Goal: Information Seeking & Learning: Learn about a topic

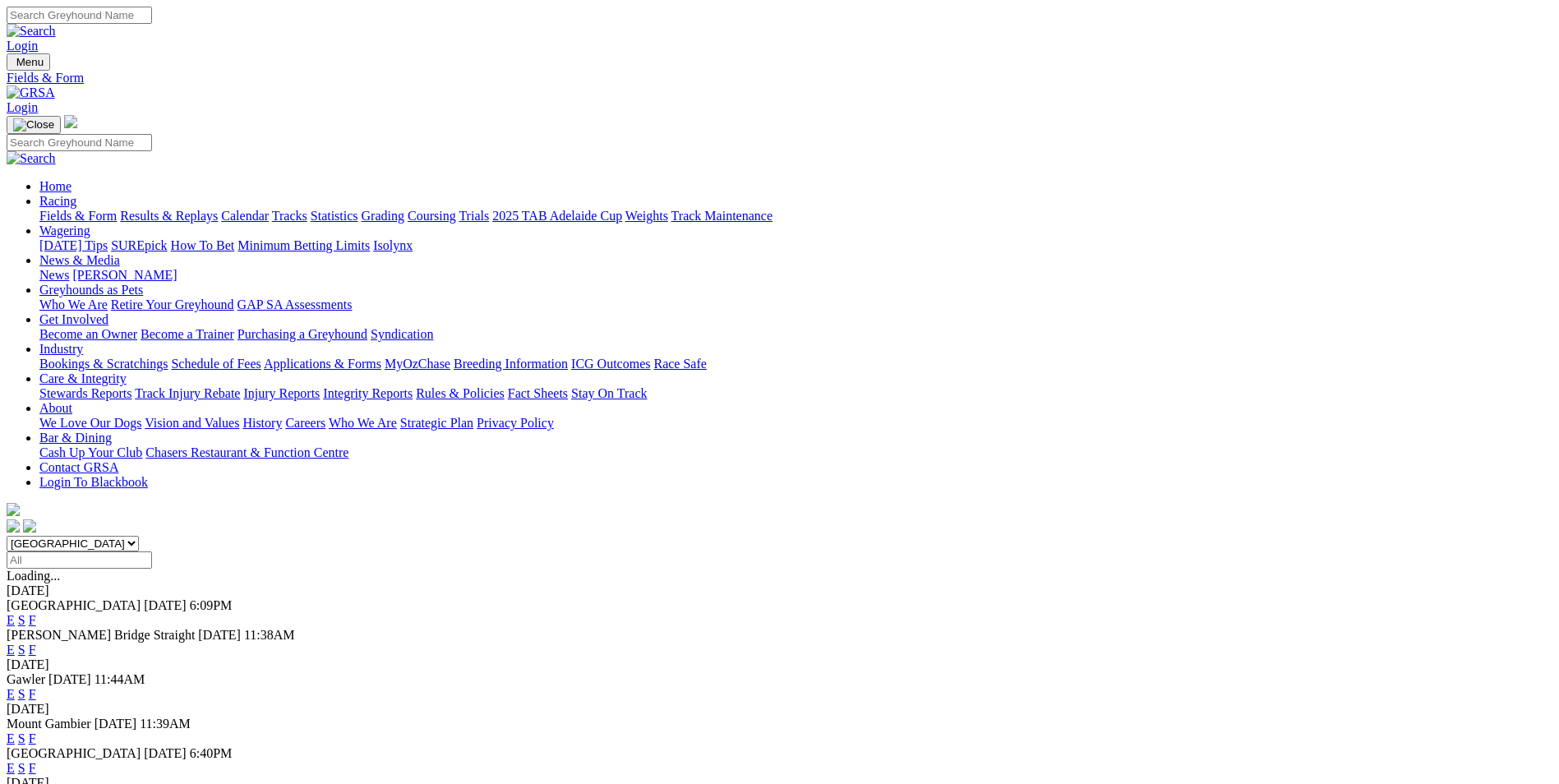
scroll to position [246, 0]
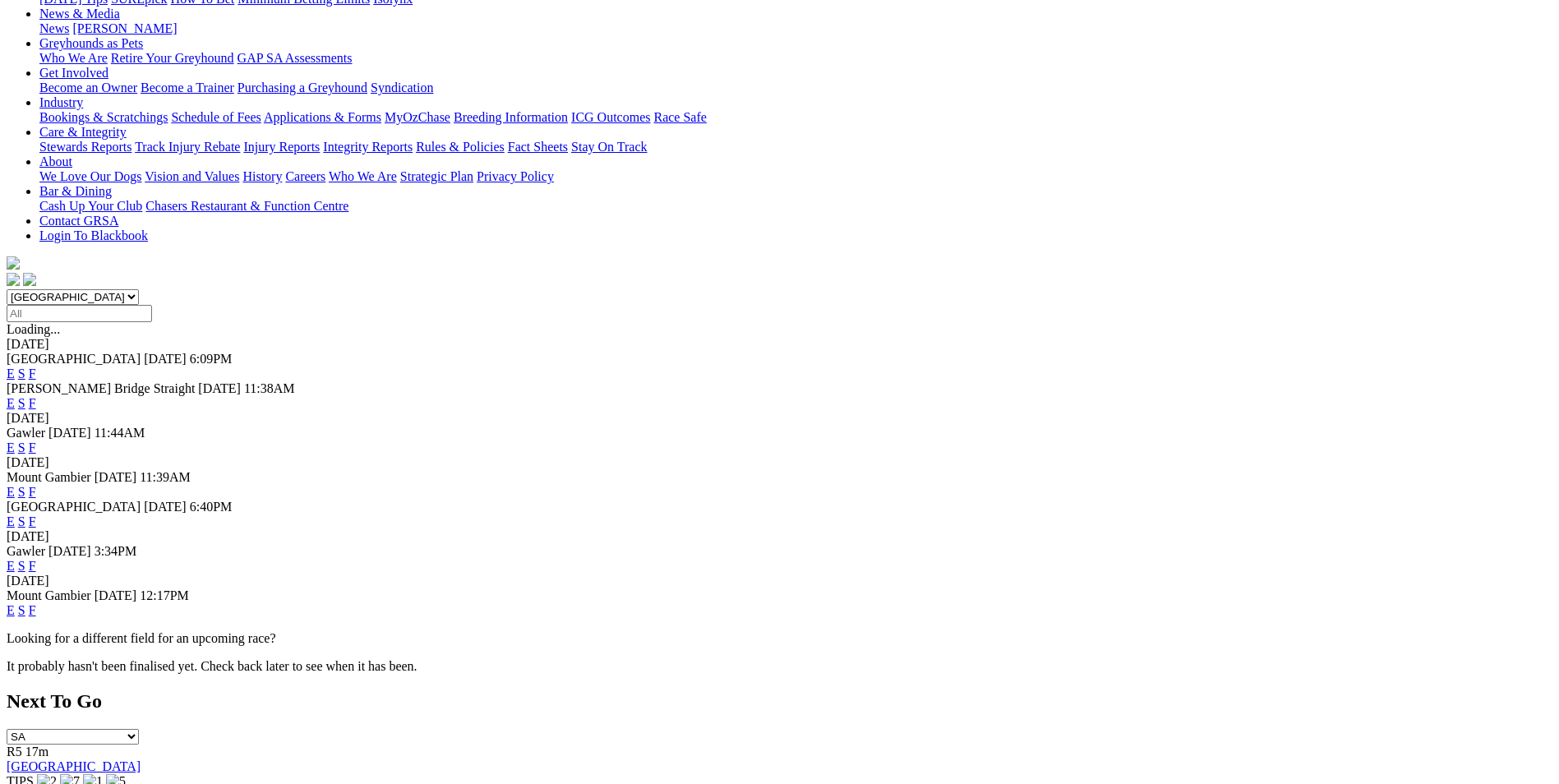
click at [36, 602] on link "F" at bounding box center [32, 609] width 8 height 14
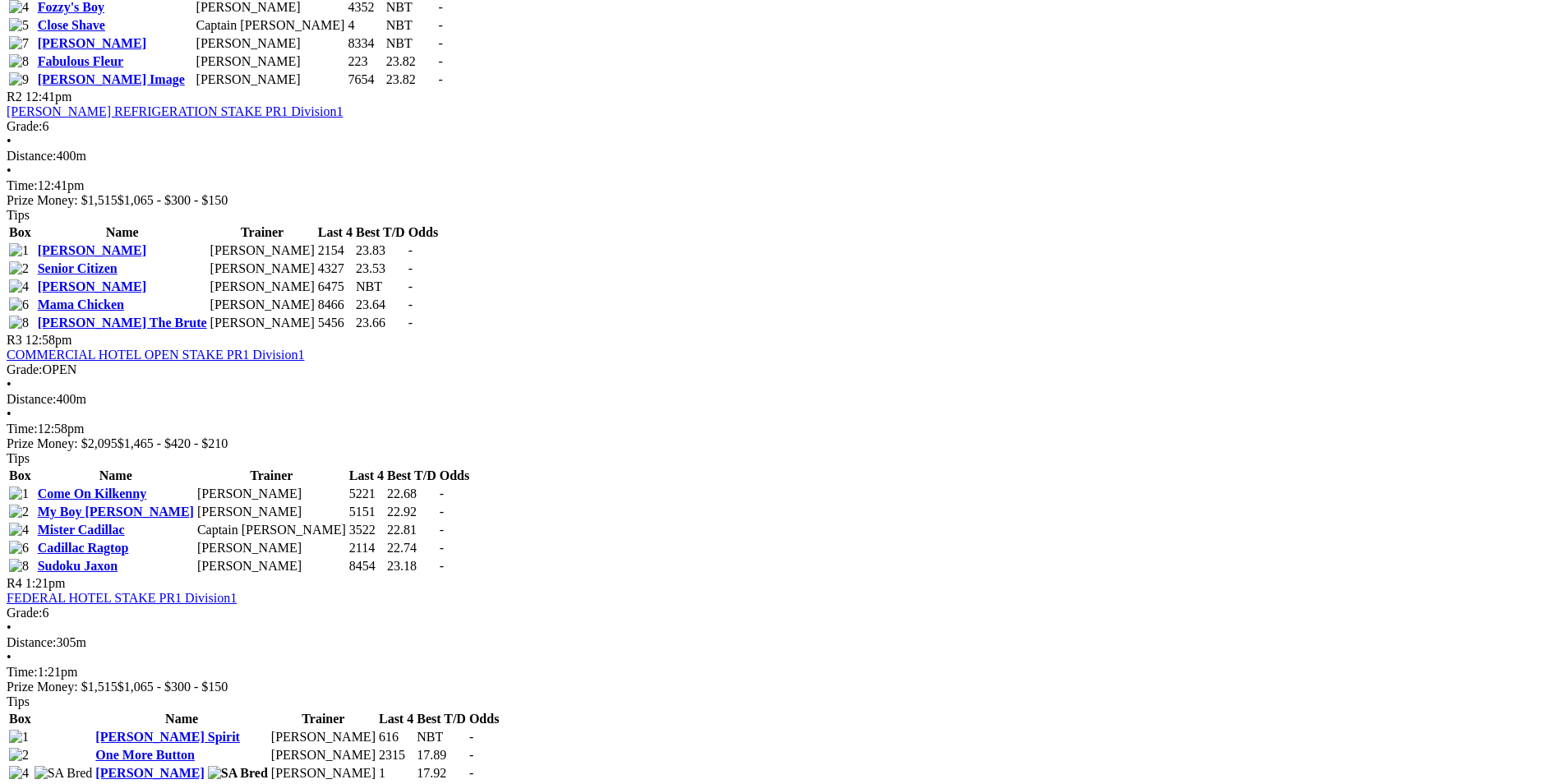
scroll to position [904, 0]
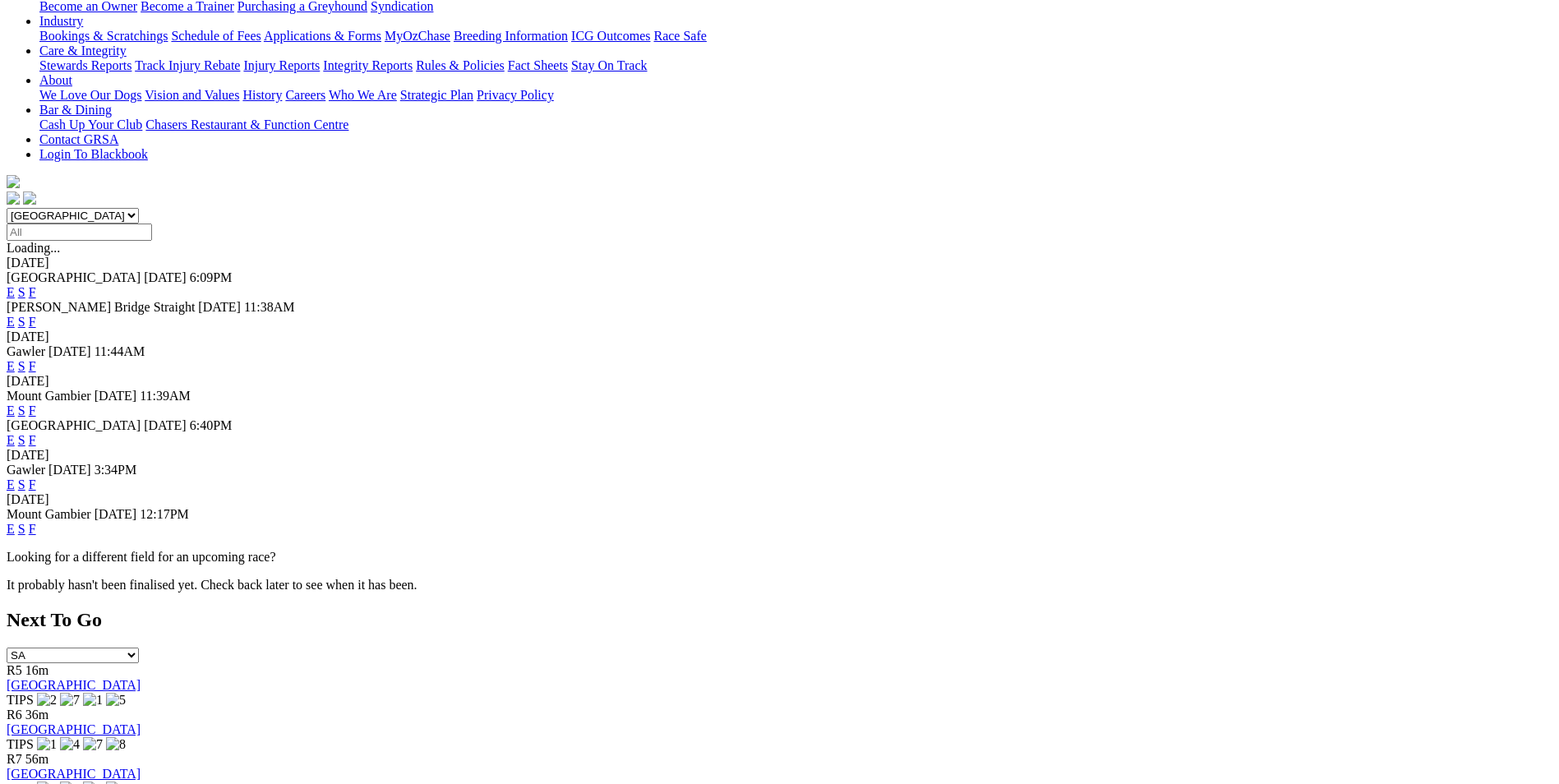
scroll to position [329, 0]
click at [36, 476] on link "F" at bounding box center [32, 483] width 8 height 14
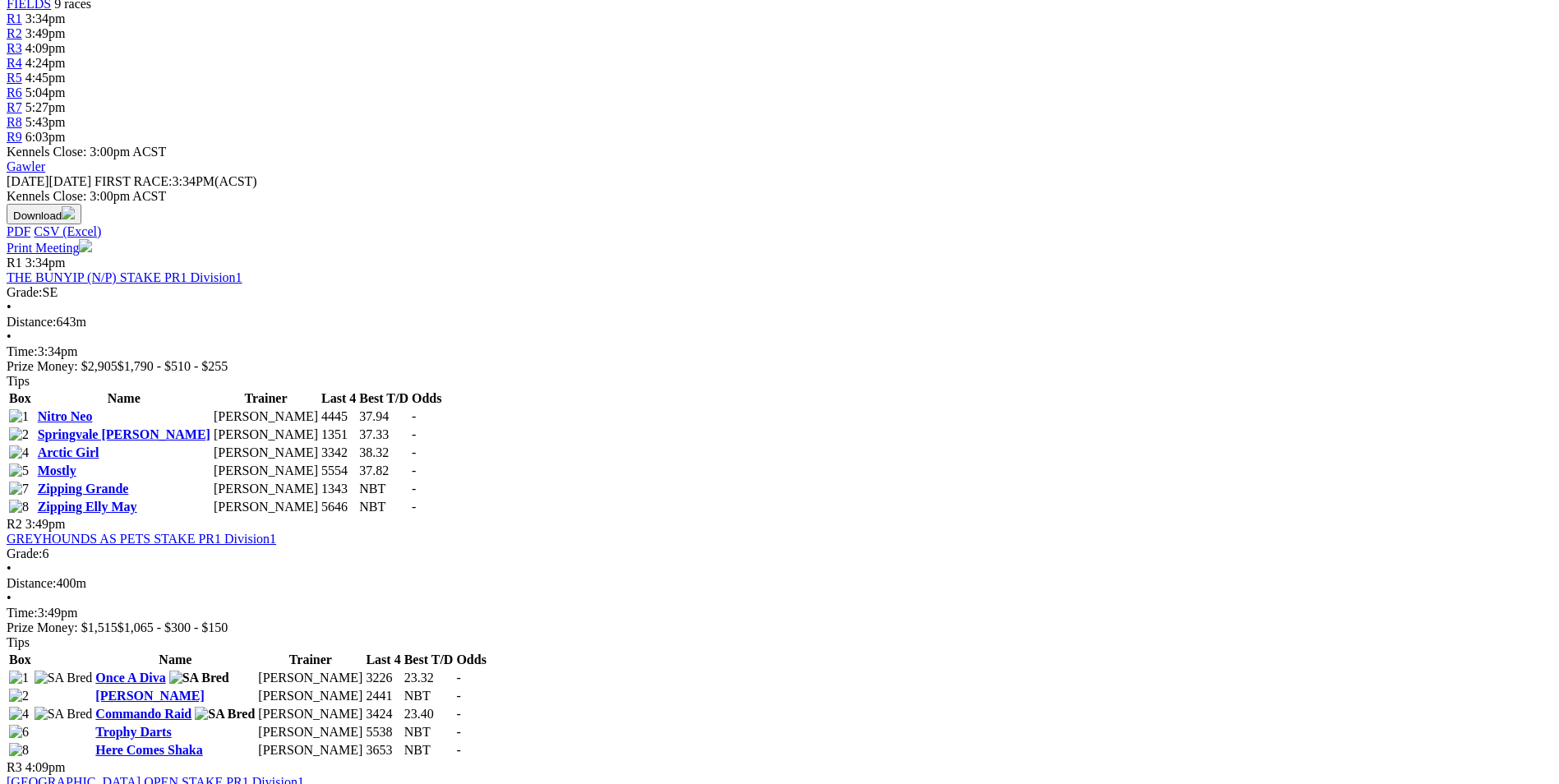
scroll to position [658, 0]
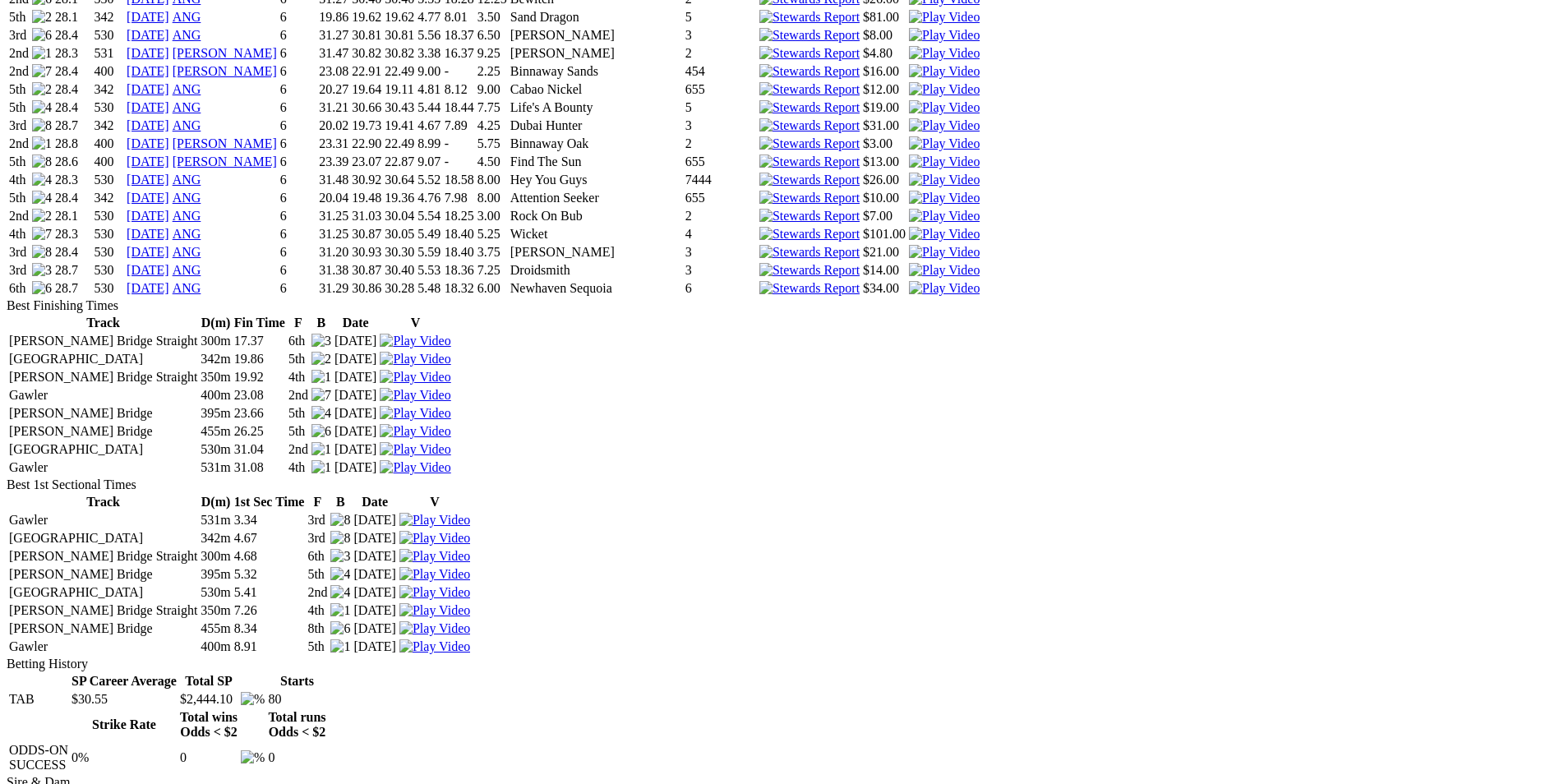
scroll to position [2382, 0]
click at [979, 138] on img at bounding box center [944, 145] width 70 height 15
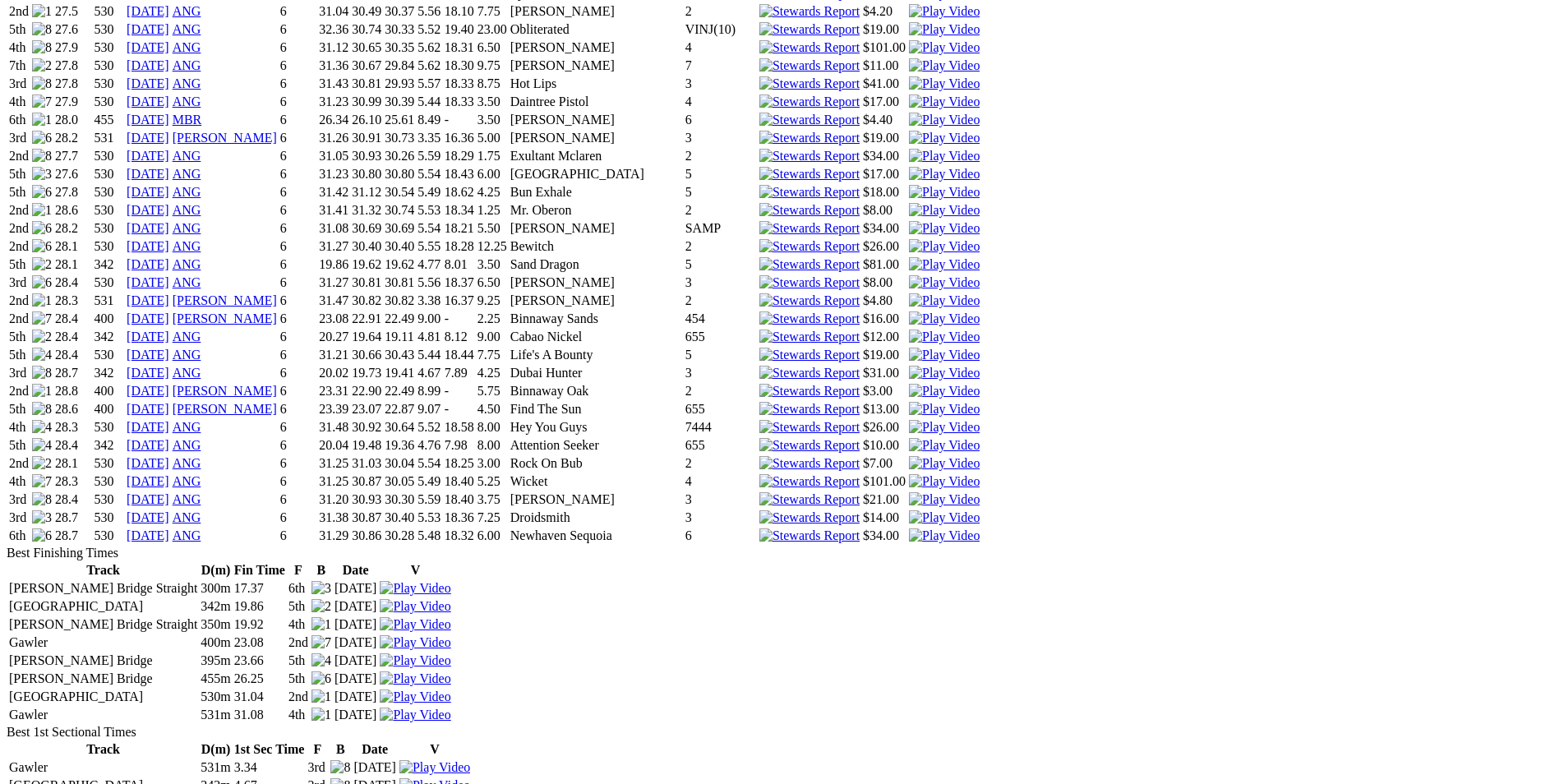
scroll to position [2135, 0]
click at [979, 294] on img at bounding box center [944, 301] width 70 height 15
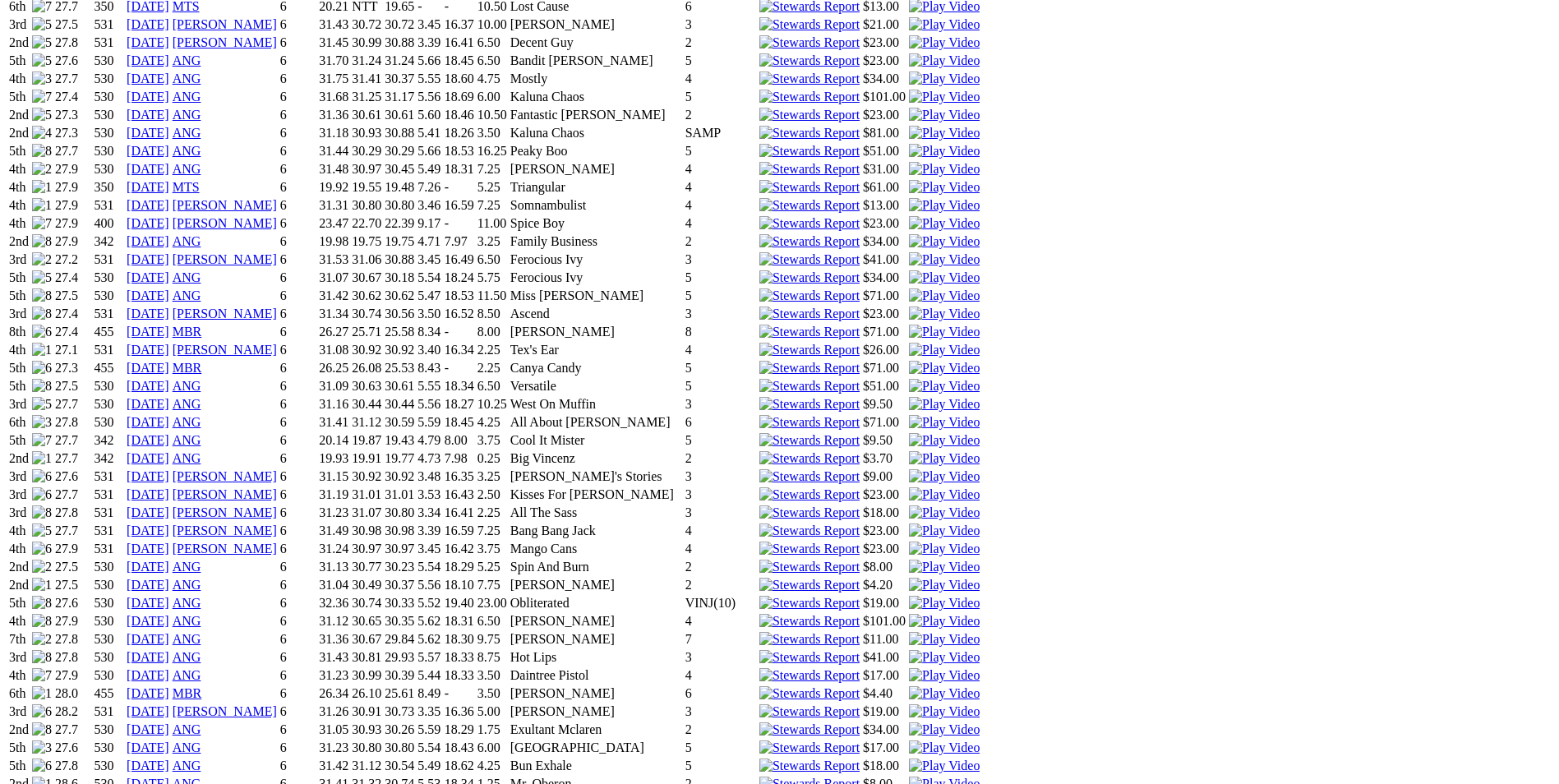
scroll to position [1560, 0]
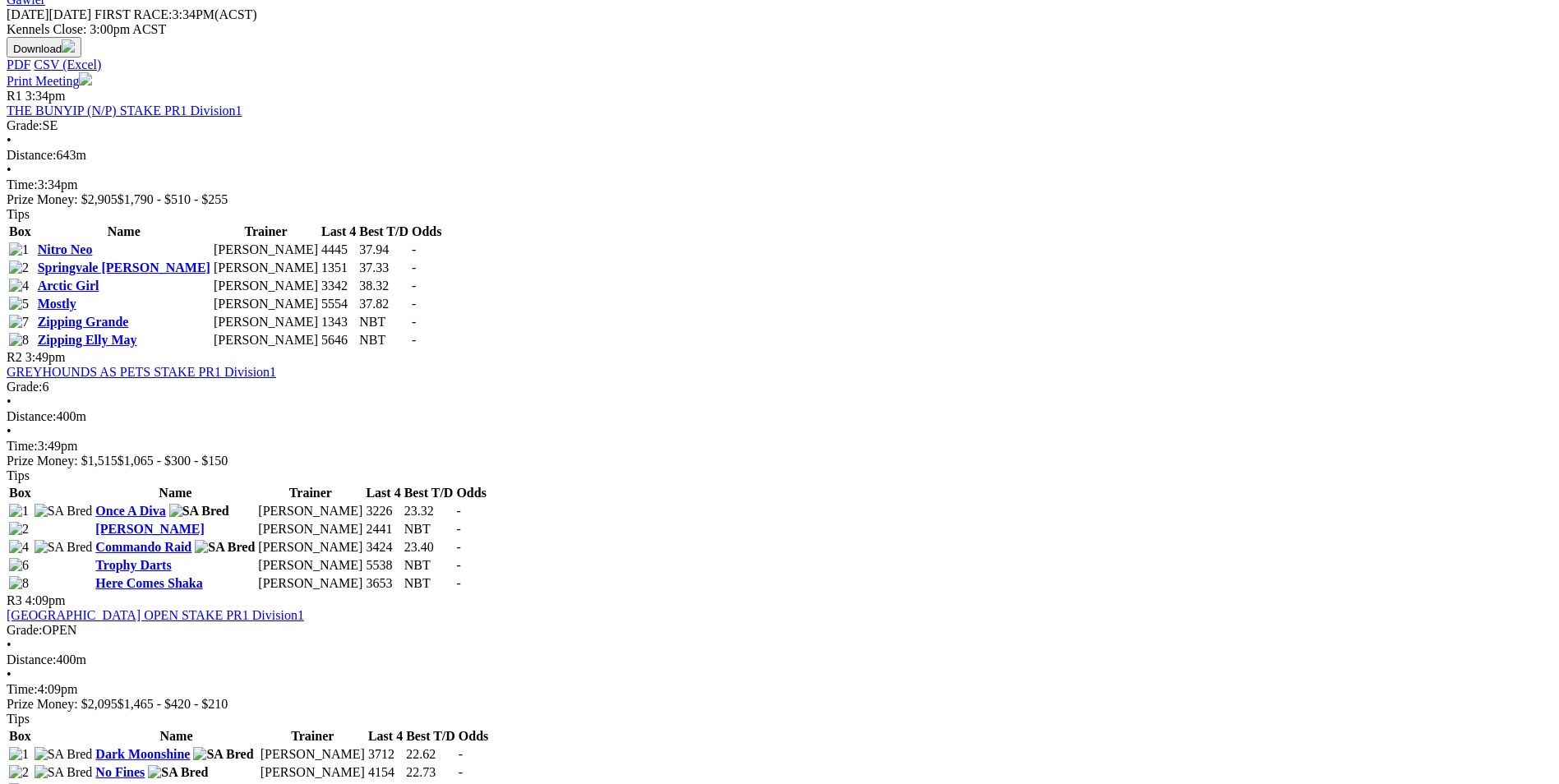
scroll to position [739, 0]
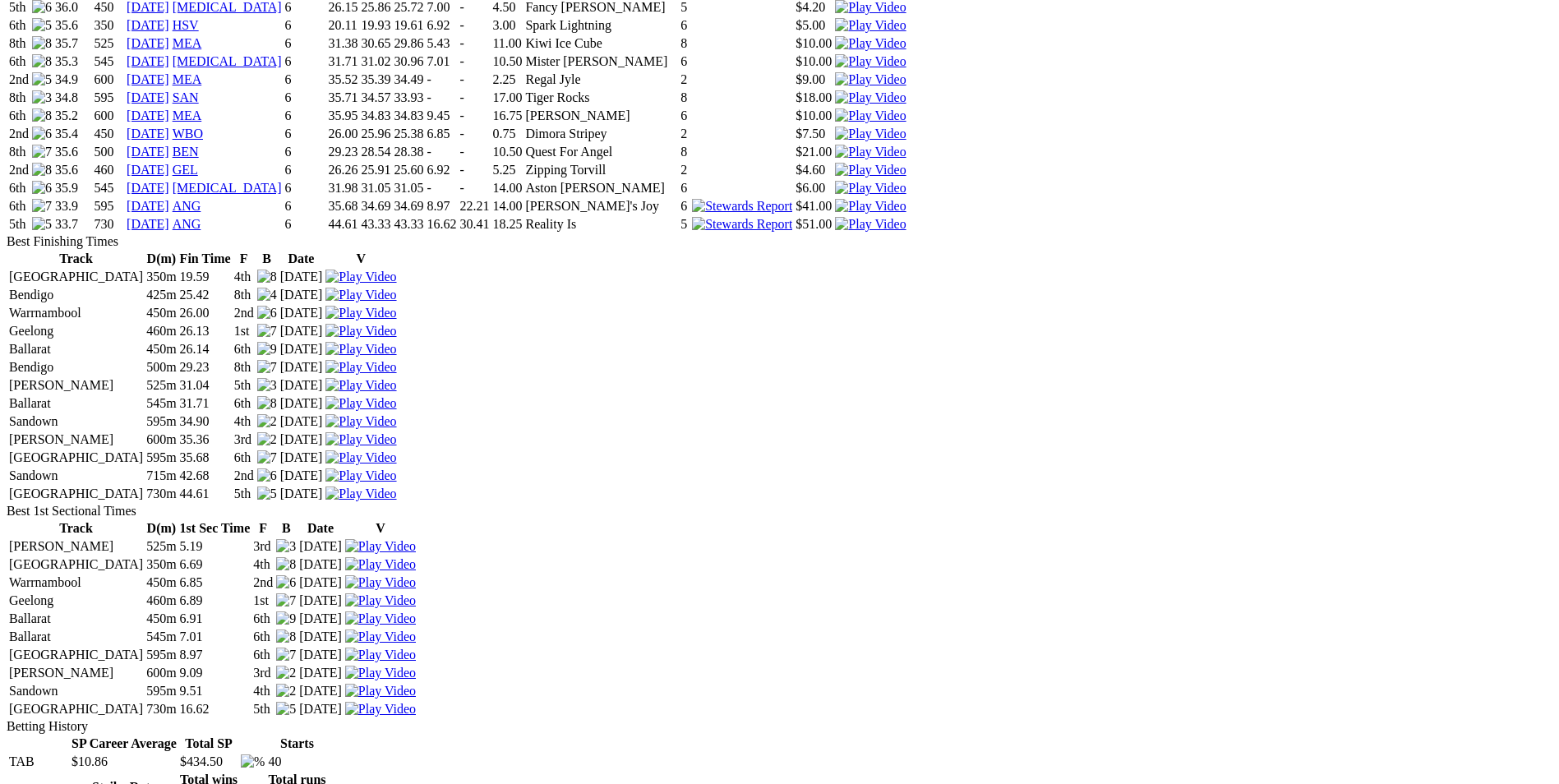
scroll to position [1972, 0]
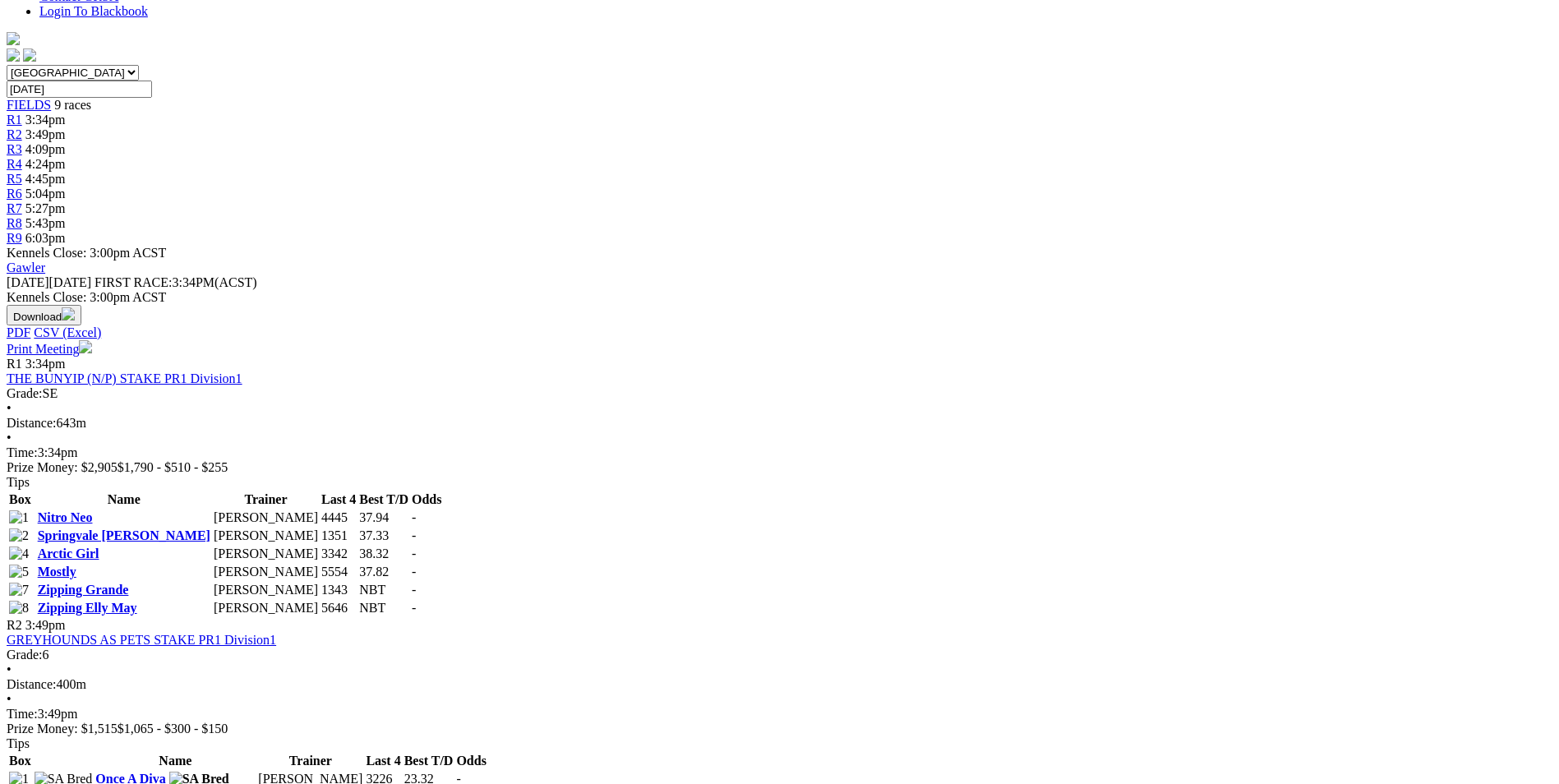
scroll to position [658, 0]
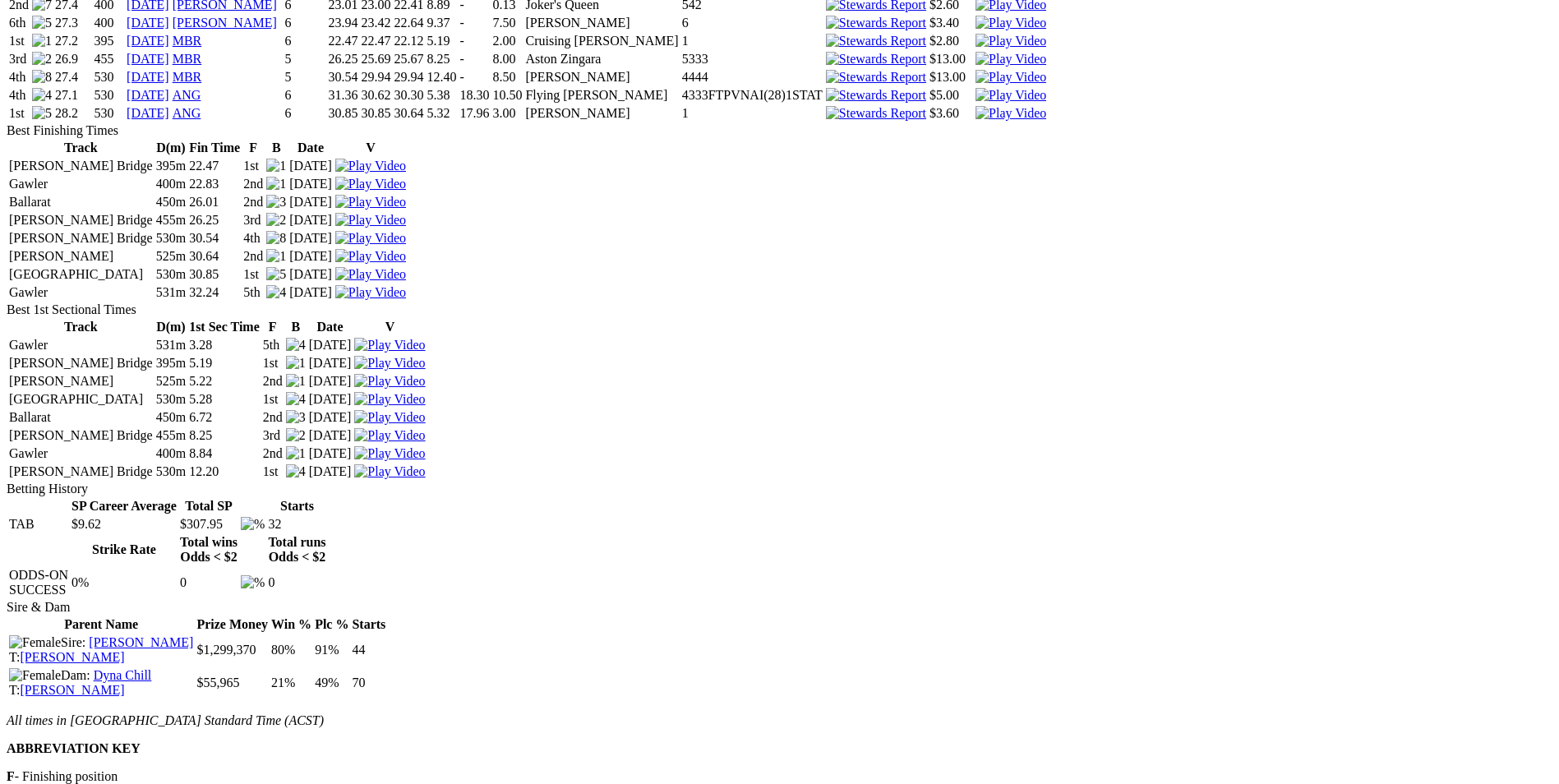
scroll to position [1725, 0]
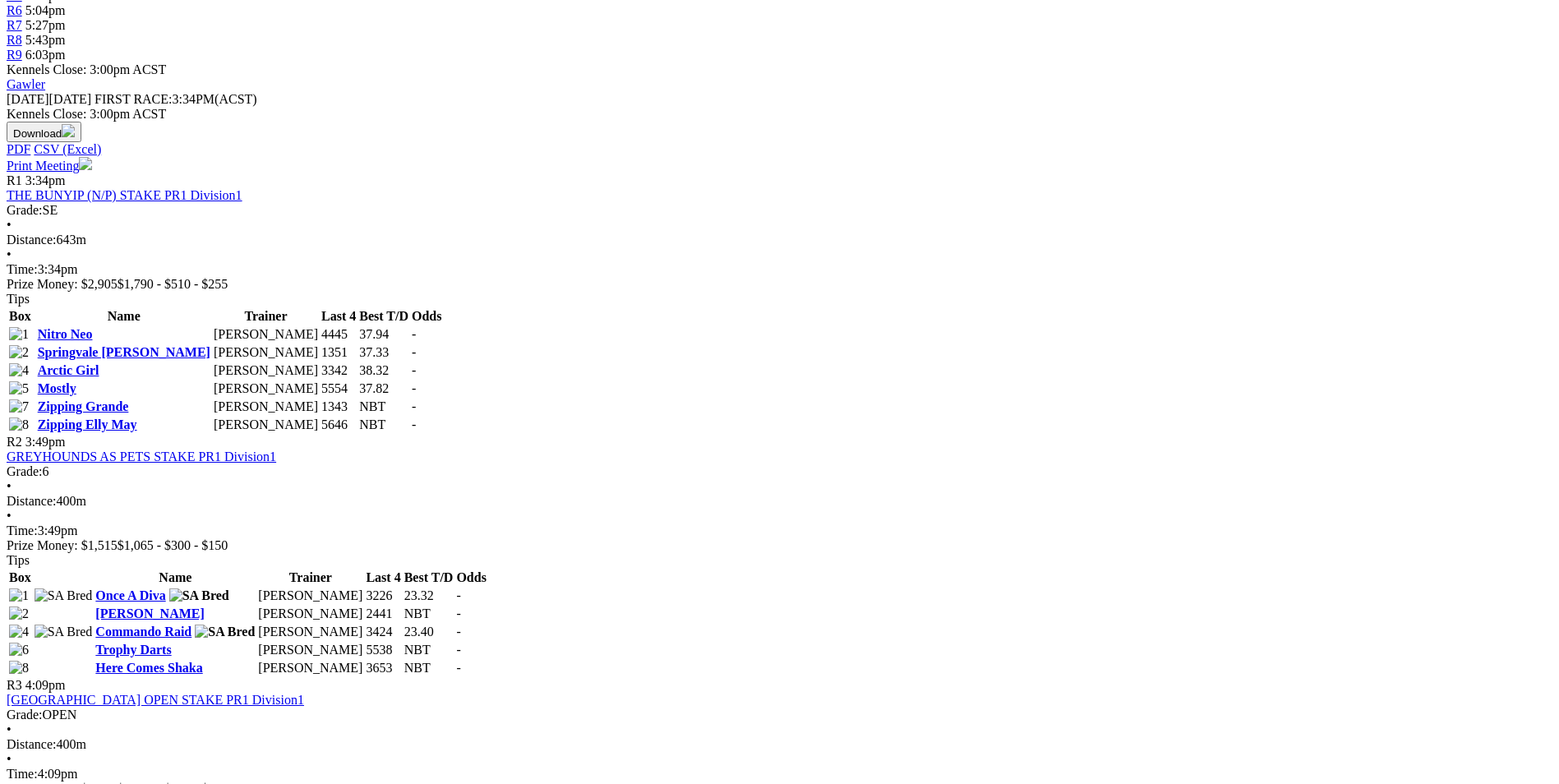
scroll to position [658, 0]
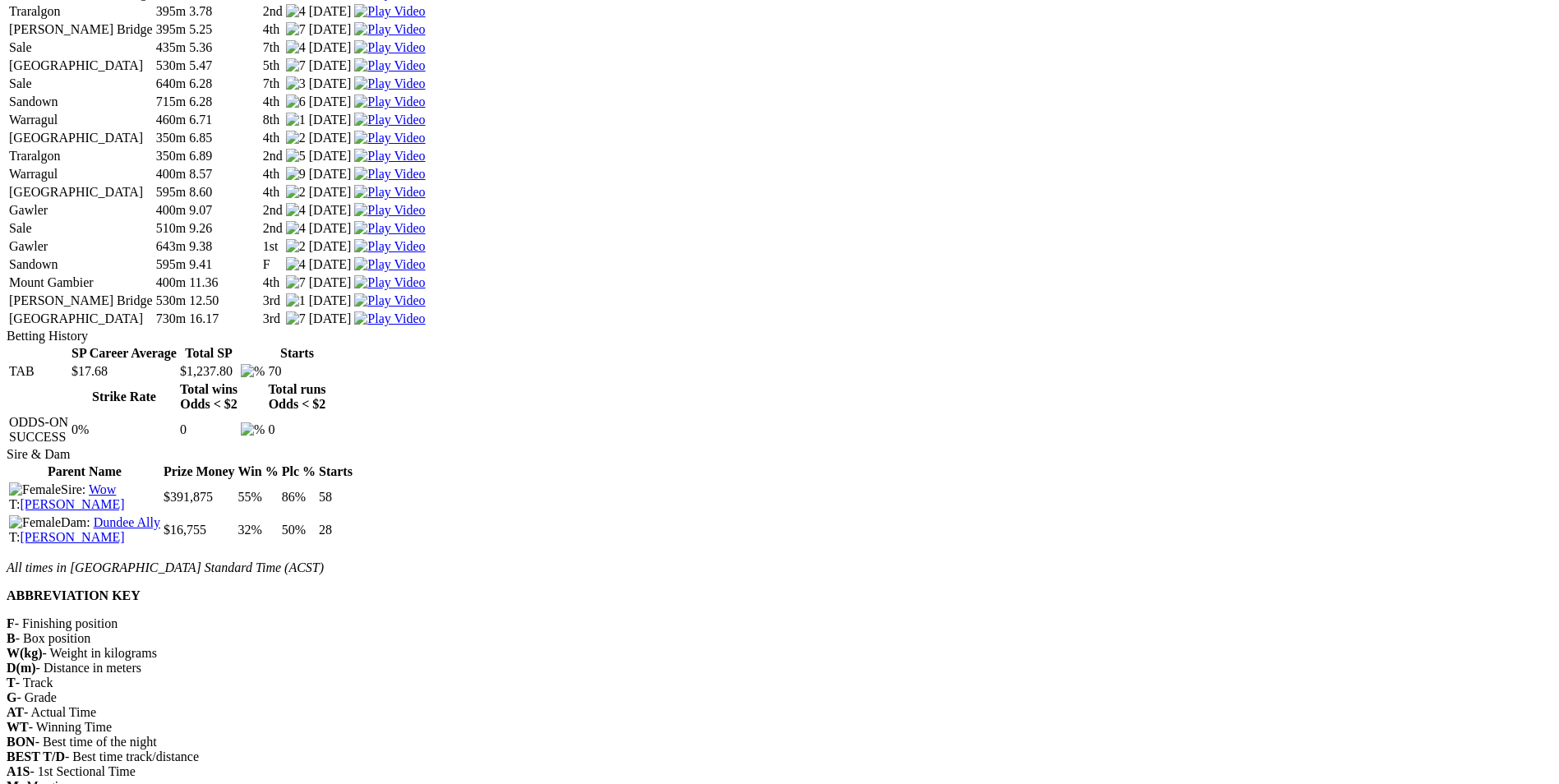
scroll to position [2957, 0]
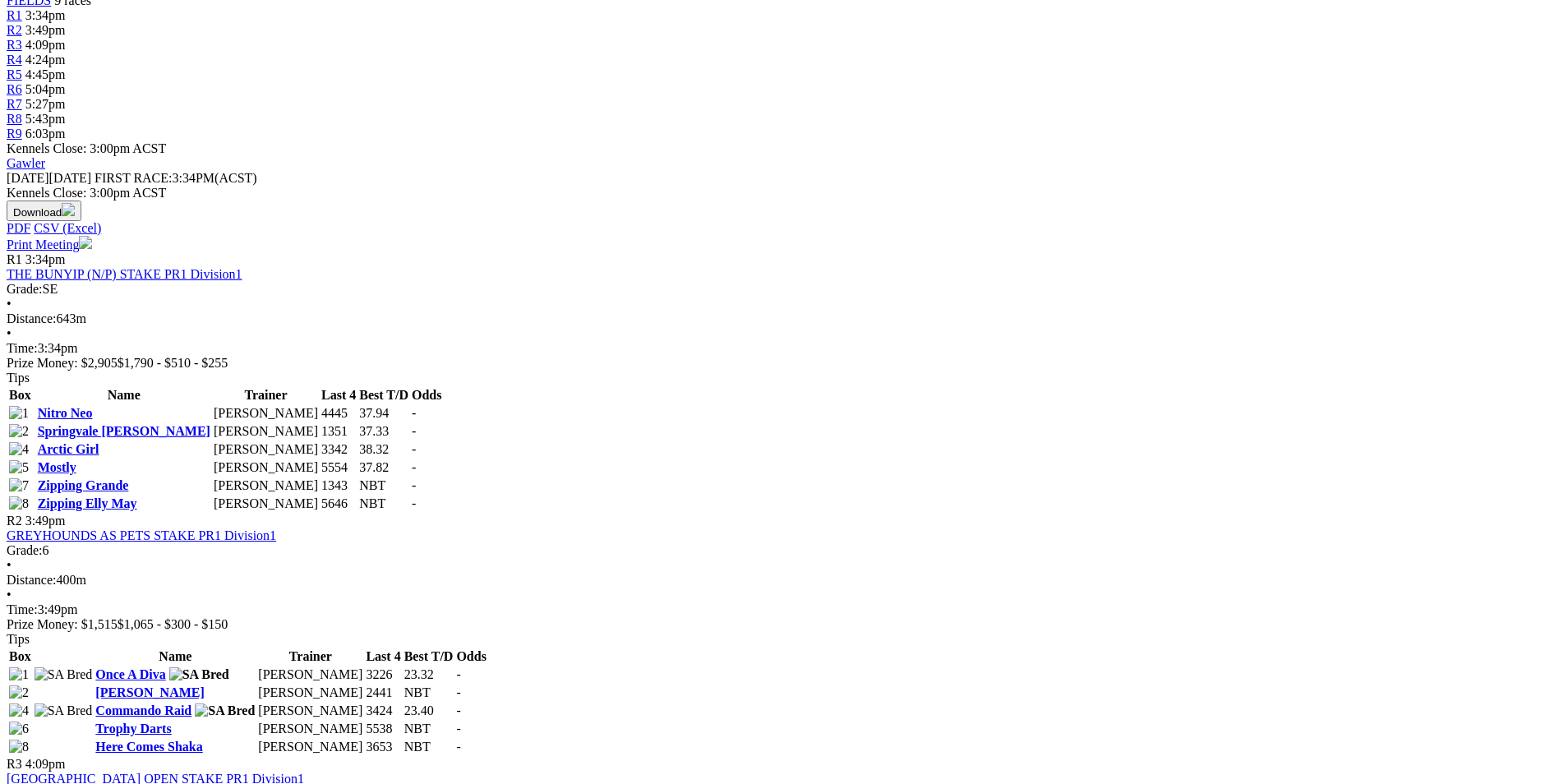
scroll to position [1068, 0]
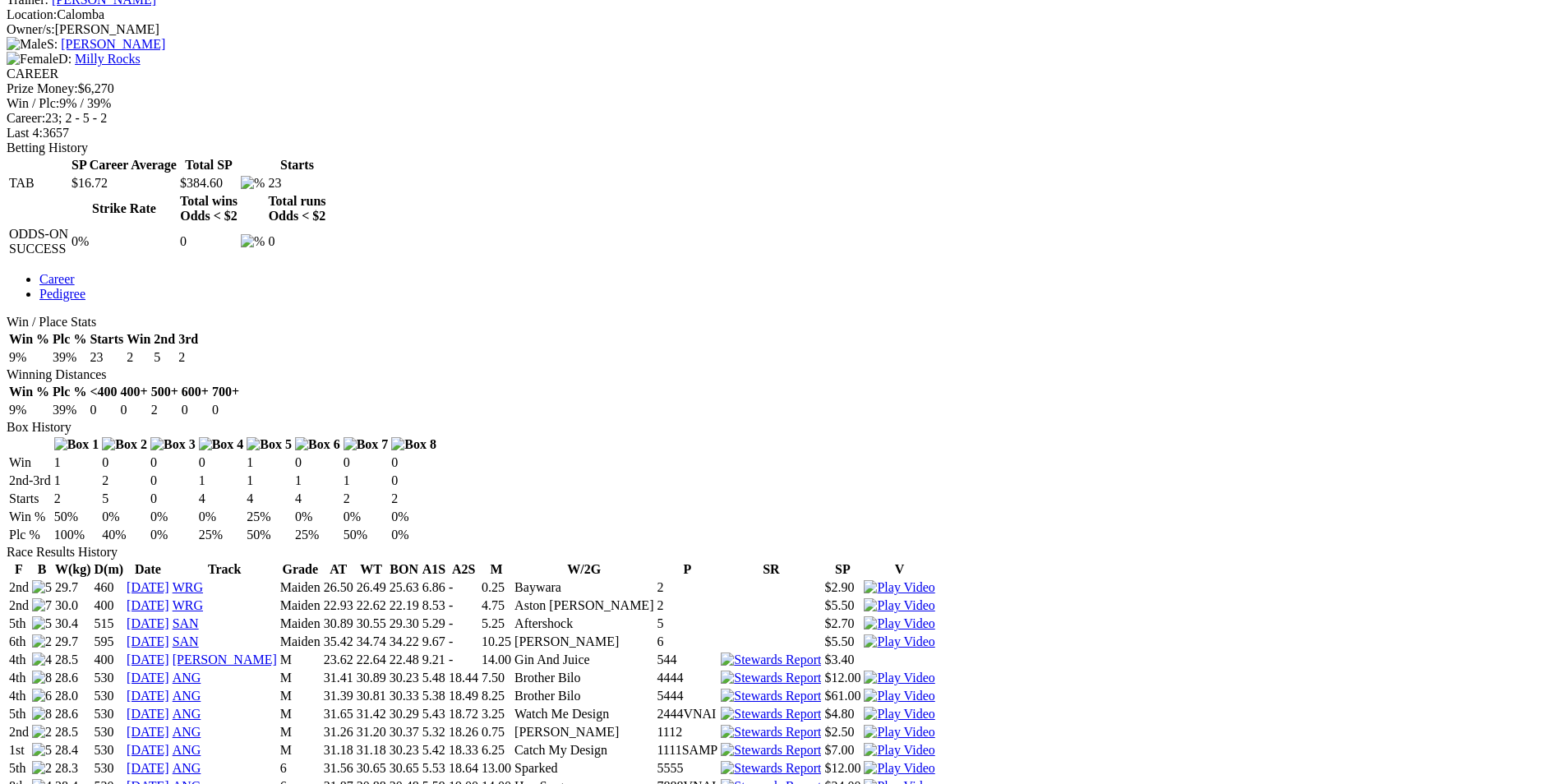
scroll to position [1314, 0]
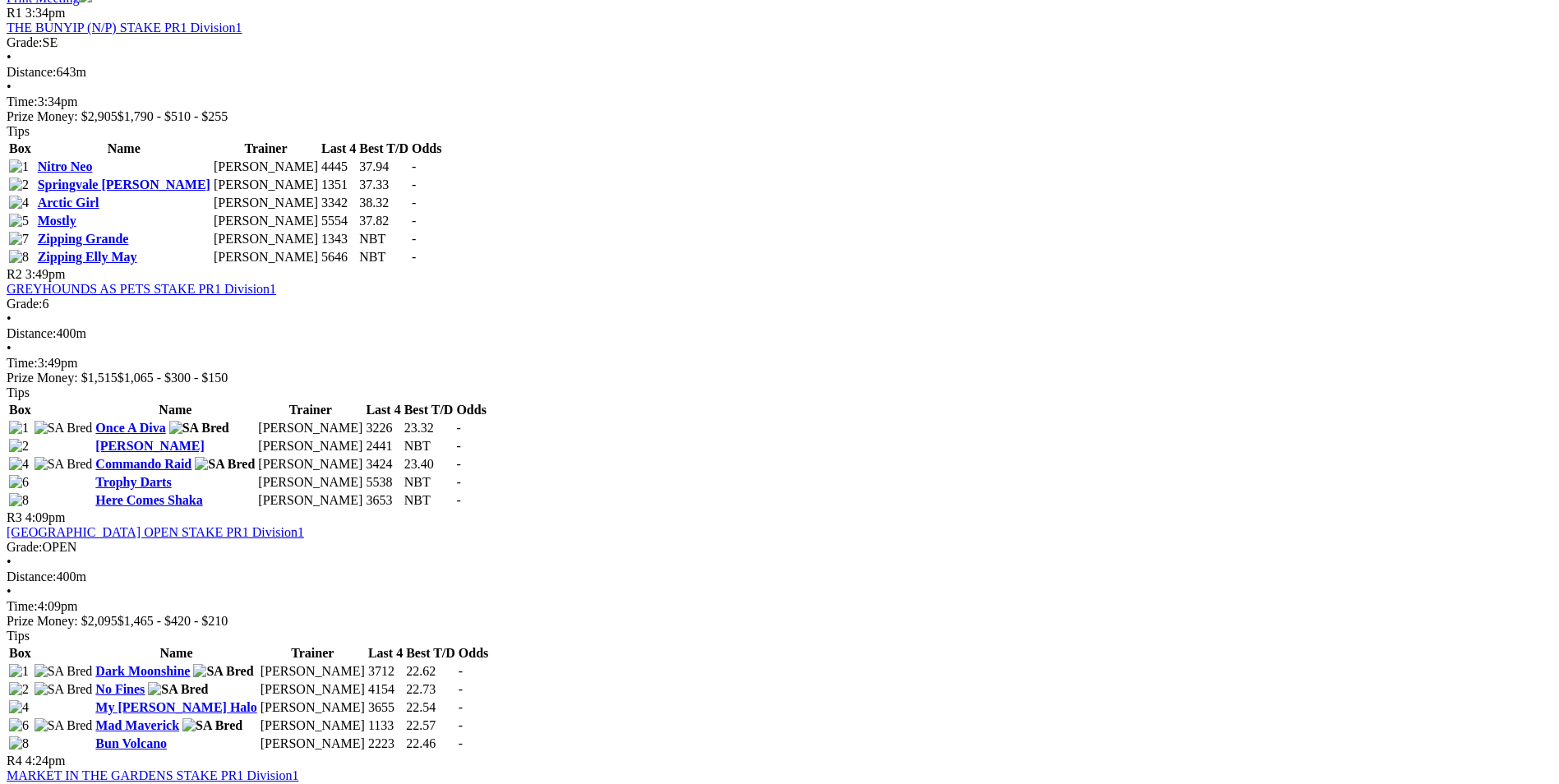
scroll to position [1314, 0]
